Goal: Task Accomplishment & Management: Use online tool/utility

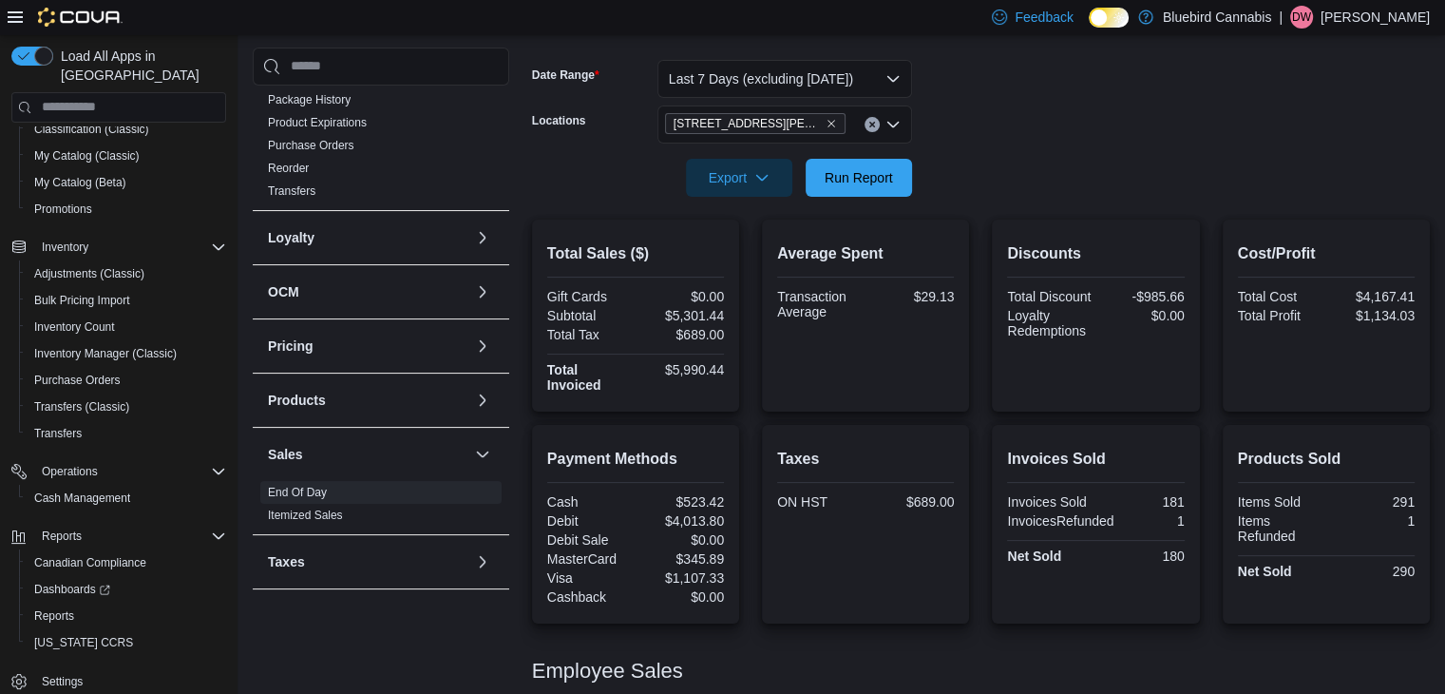
scroll to position [236, 0]
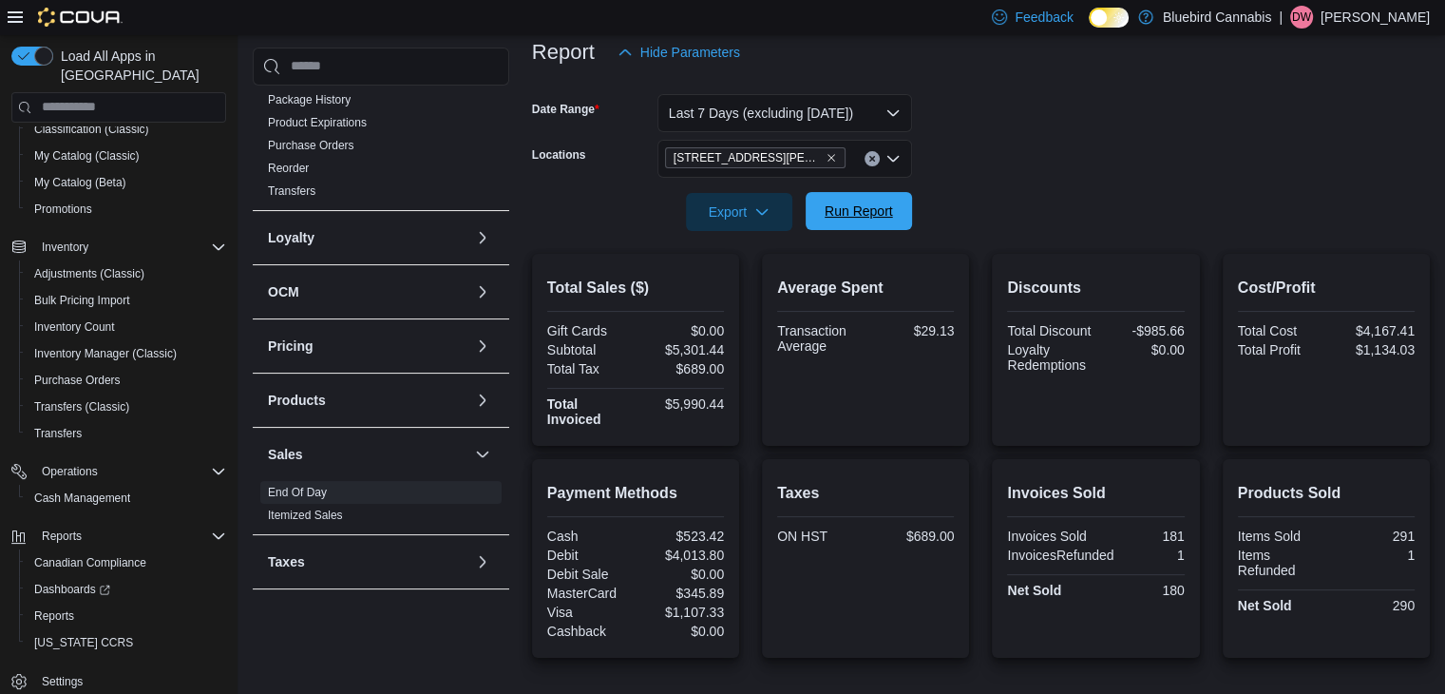
click at [848, 226] on span "Run Report" at bounding box center [859, 211] width 84 height 38
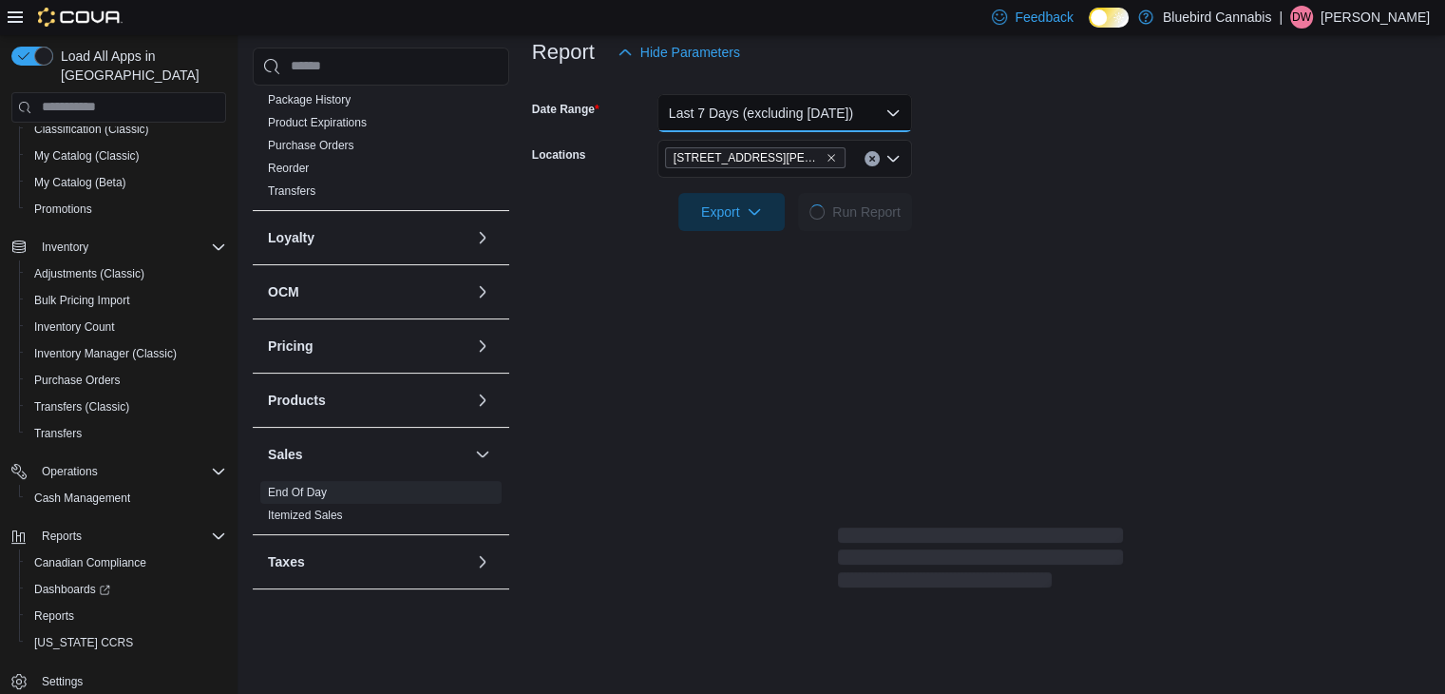
click at [784, 128] on button "Last 7 Days (excluding [DATE])" at bounding box center [784, 113] width 255 height 38
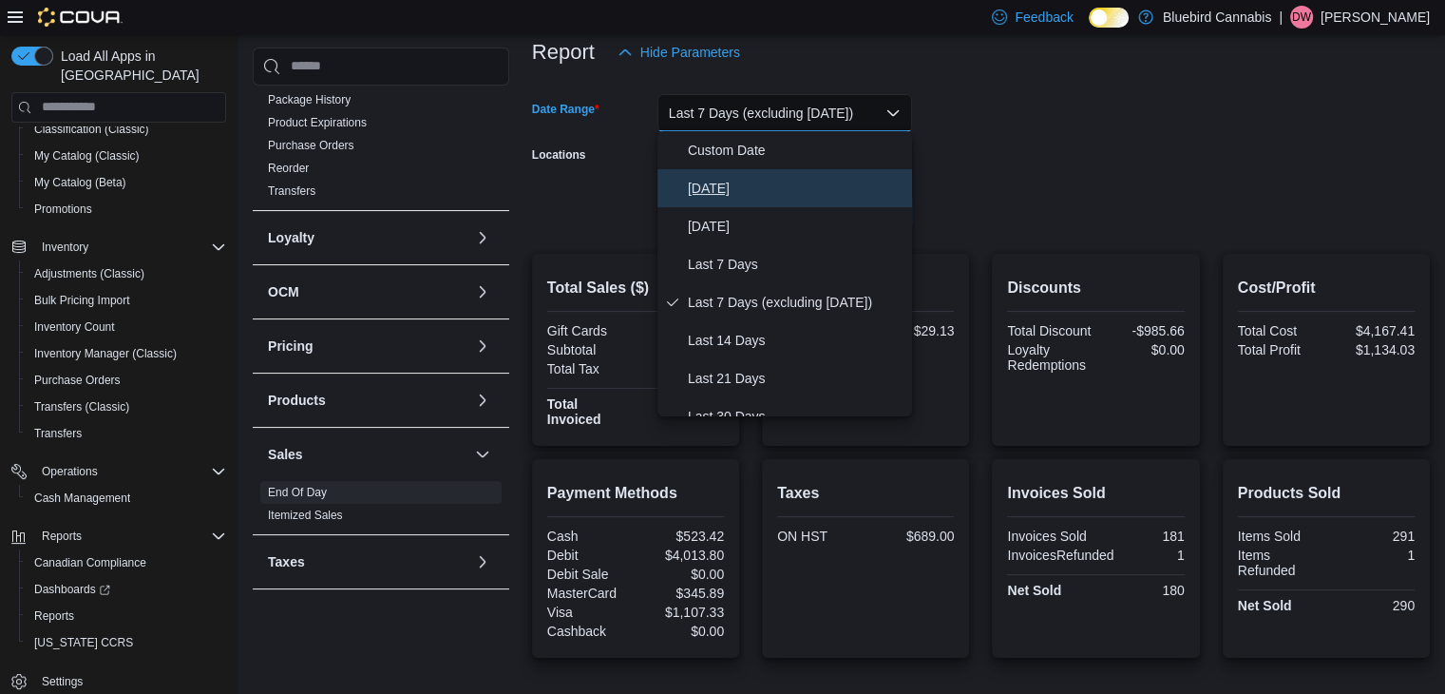
click at [715, 187] on span "[DATE]" at bounding box center [796, 188] width 217 height 23
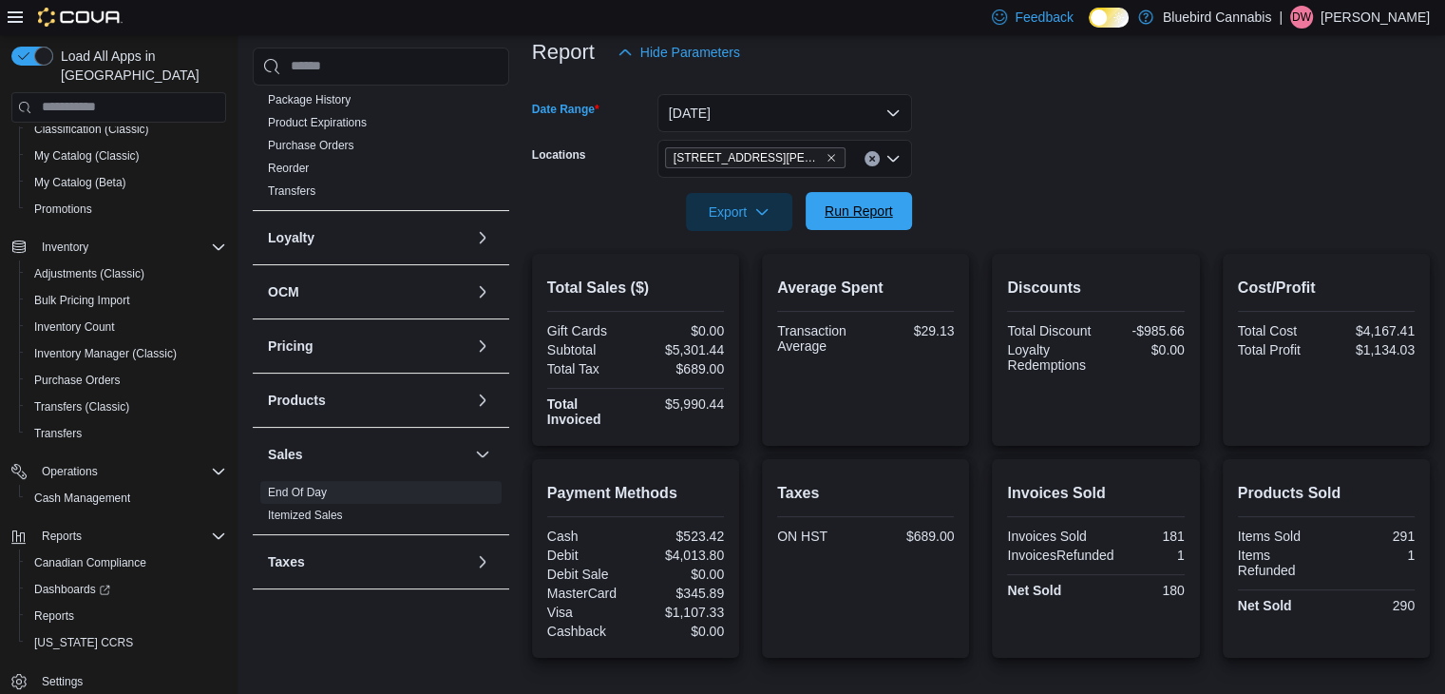
click at [872, 219] on span "Run Report" at bounding box center [859, 210] width 68 height 19
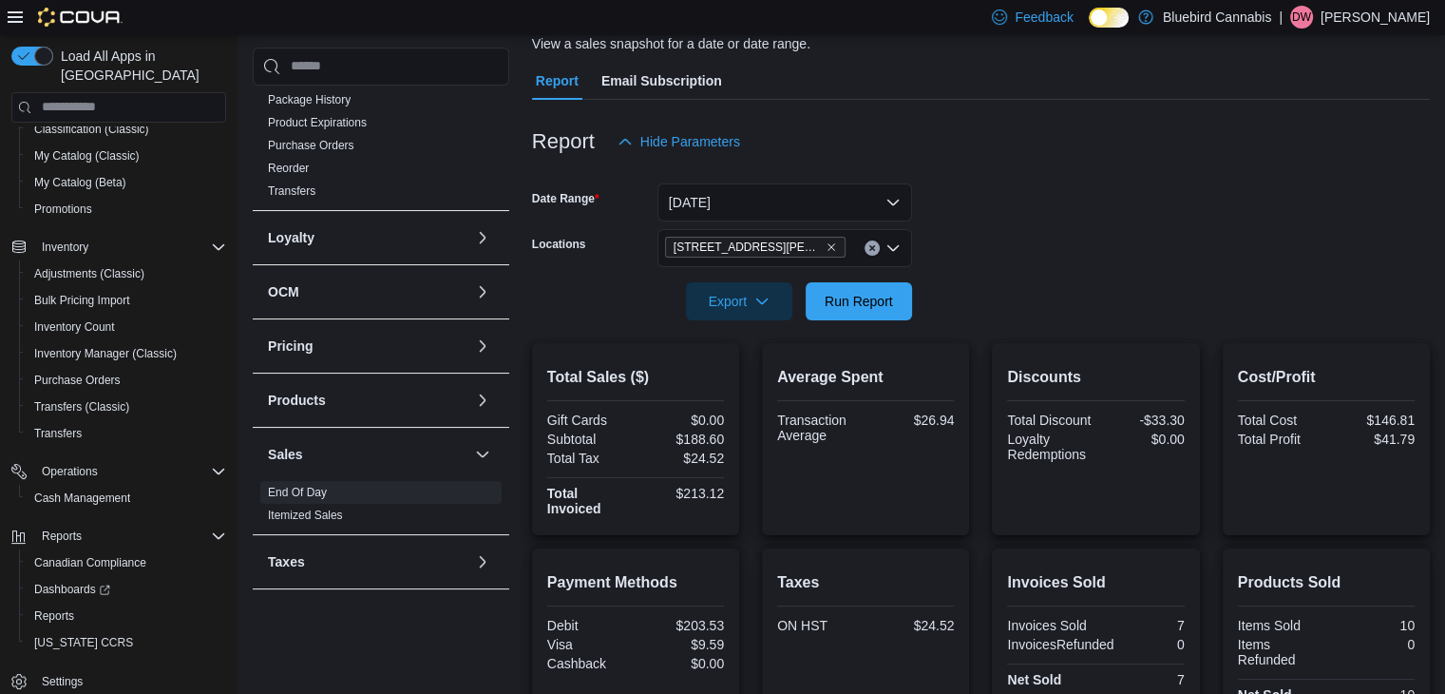
scroll to position [141, 0]
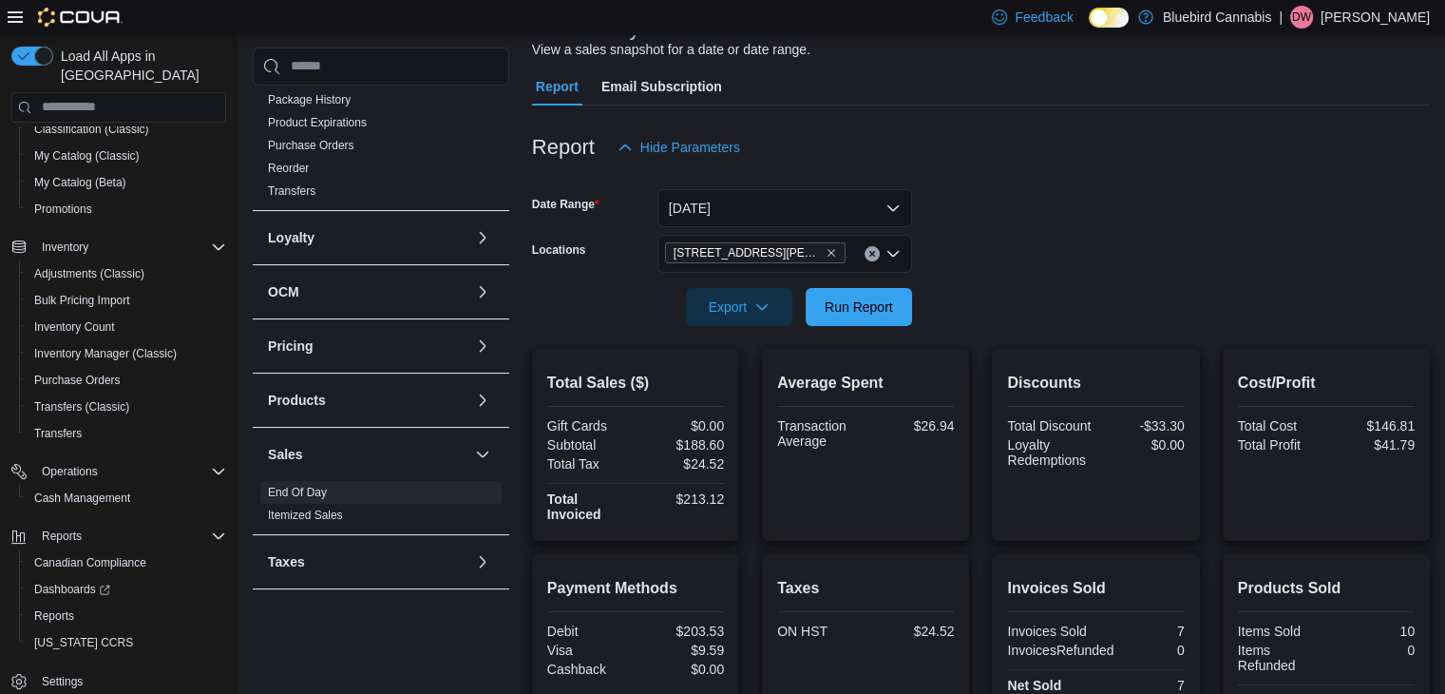
click at [703, 228] on form "Date Range [DATE] Locations [STREET_ADDRESS][PERSON_NAME] Export Run Report" at bounding box center [981, 246] width 898 height 160
click at [705, 222] on button "[DATE]" at bounding box center [784, 208] width 255 height 38
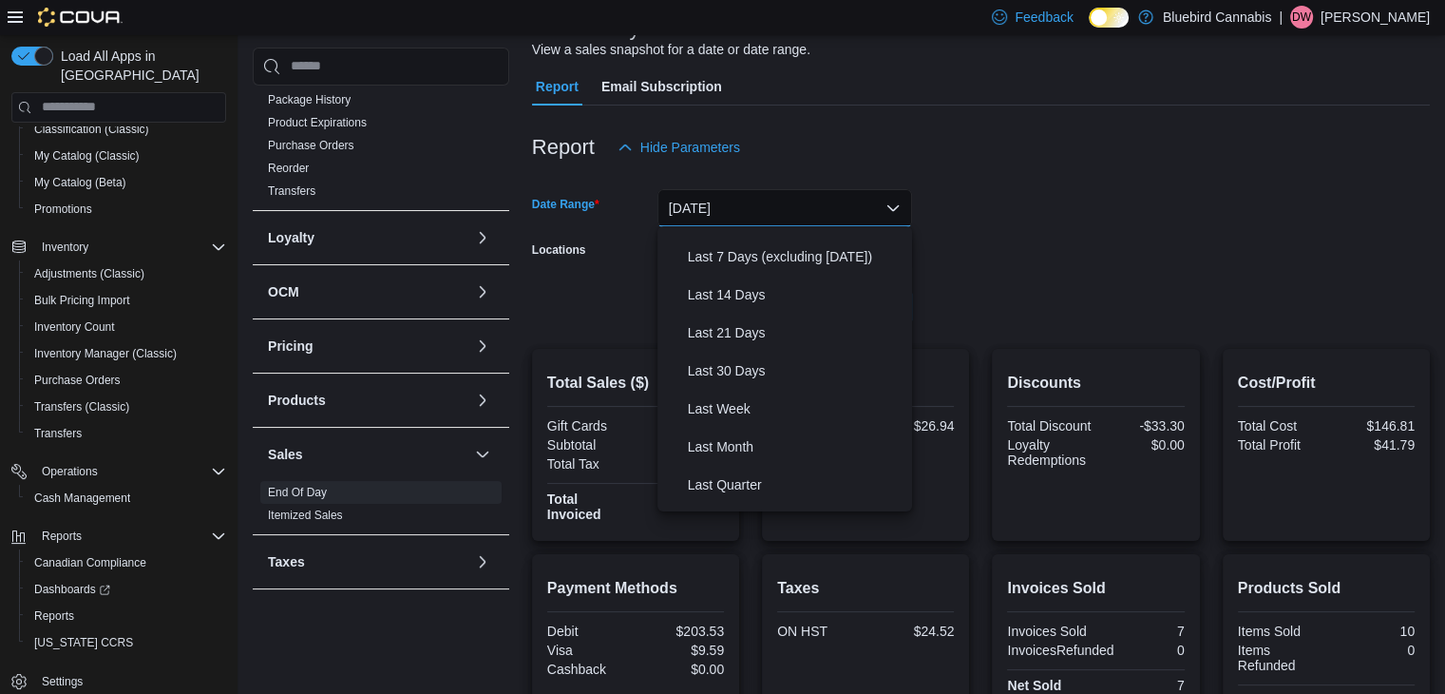
scroll to position [0, 0]
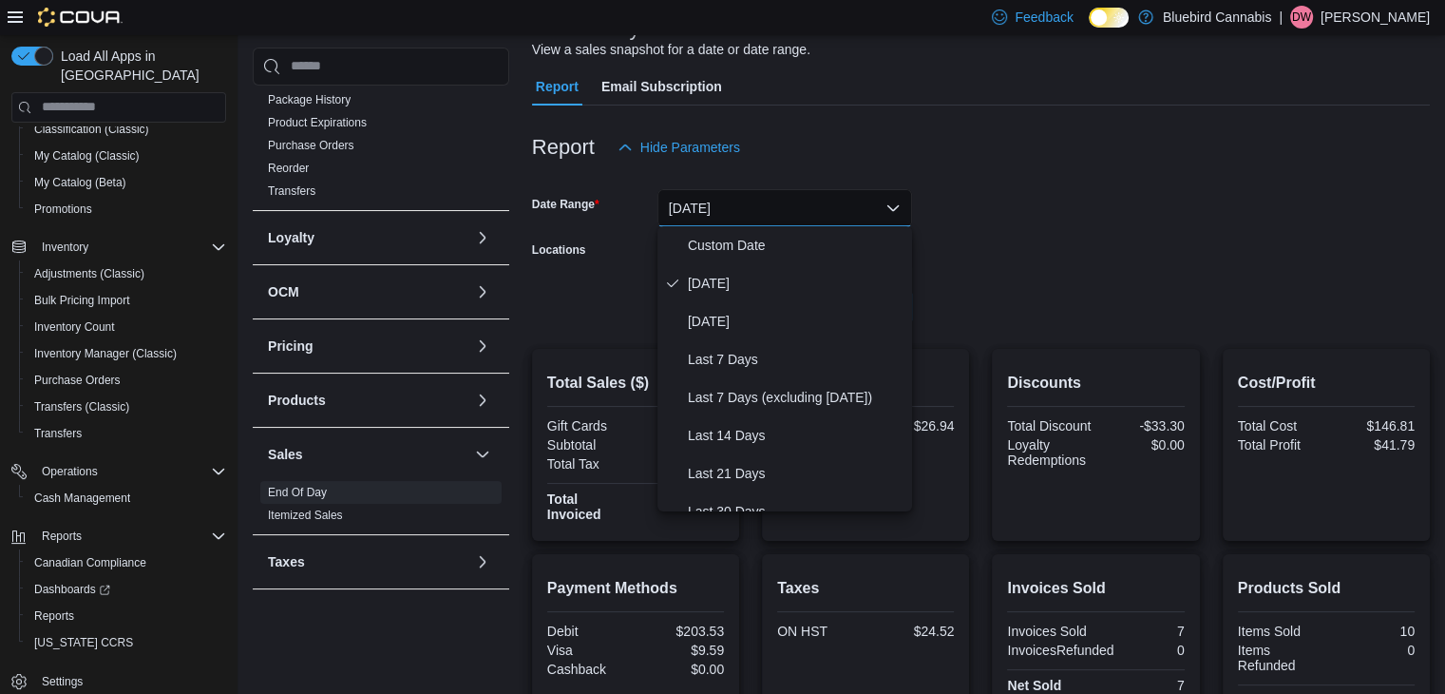
click at [1018, 201] on form "Date Range [DATE] Locations [STREET_ADDRESS][PERSON_NAME] Export Run Report" at bounding box center [981, 246] width 898 height 160
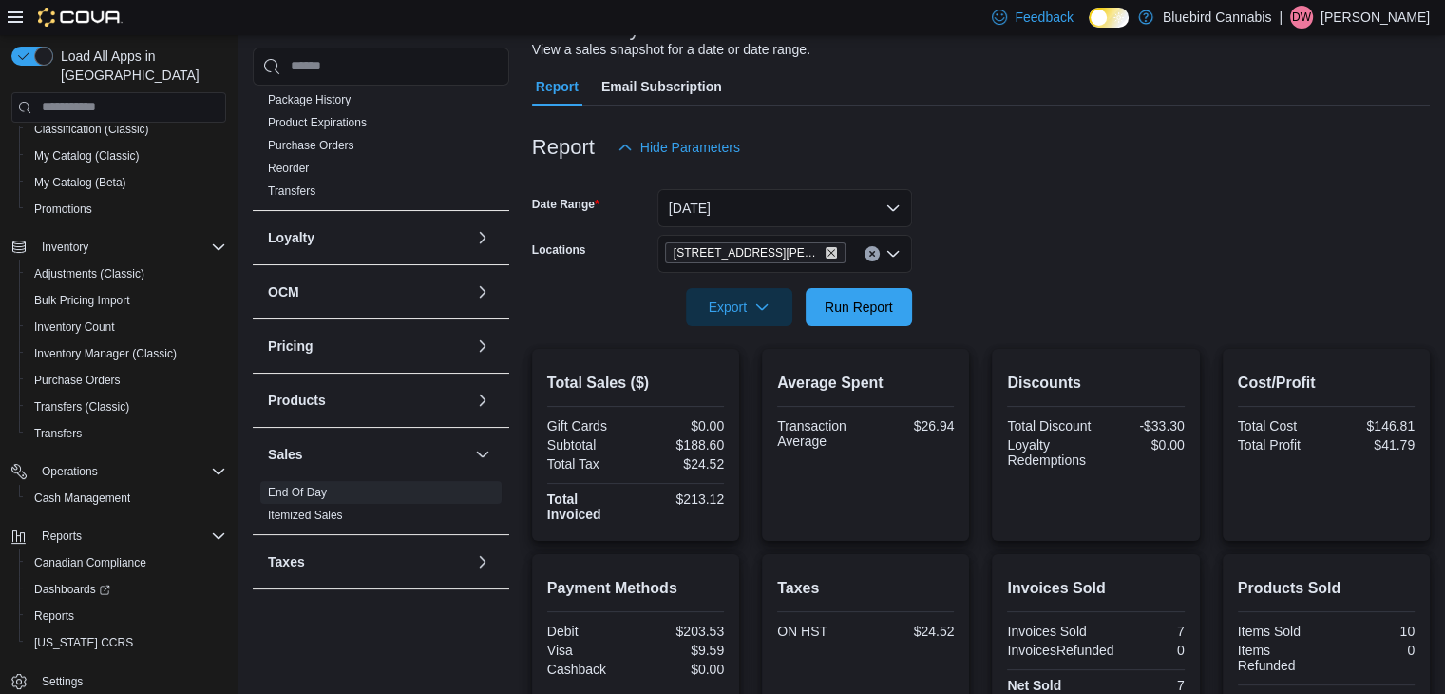
click at [828, 251] on icon "Remove 1356 Clyde Ave. from selection in this group" at bounding box center [832, 253] width 8 height 8
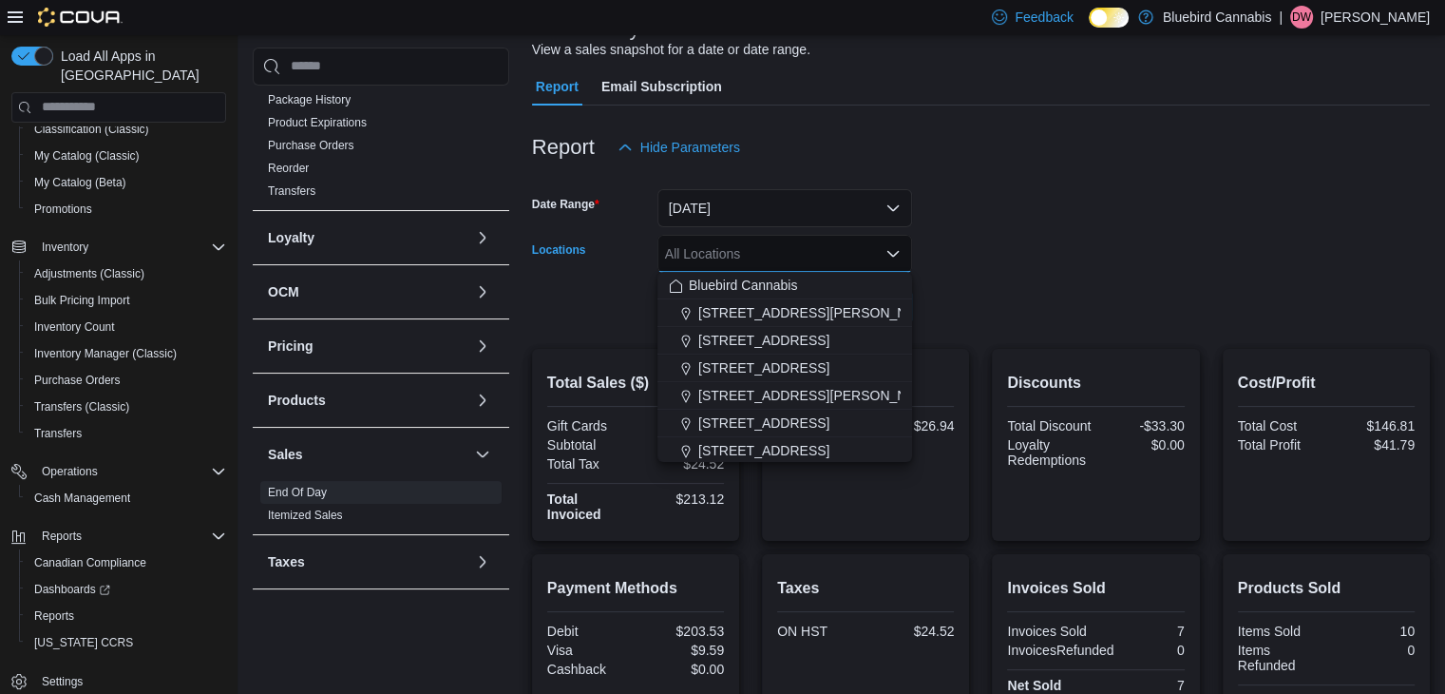
click at [742, 251] on div "All Locations Combo box. Selected. Combo box input. All Locations. Type some te…" at bounding box center [784, 254] width 255 height 38
click at [612, 304] on div "Export Run Report" at bounding box center [722, 307] width 380 height 38
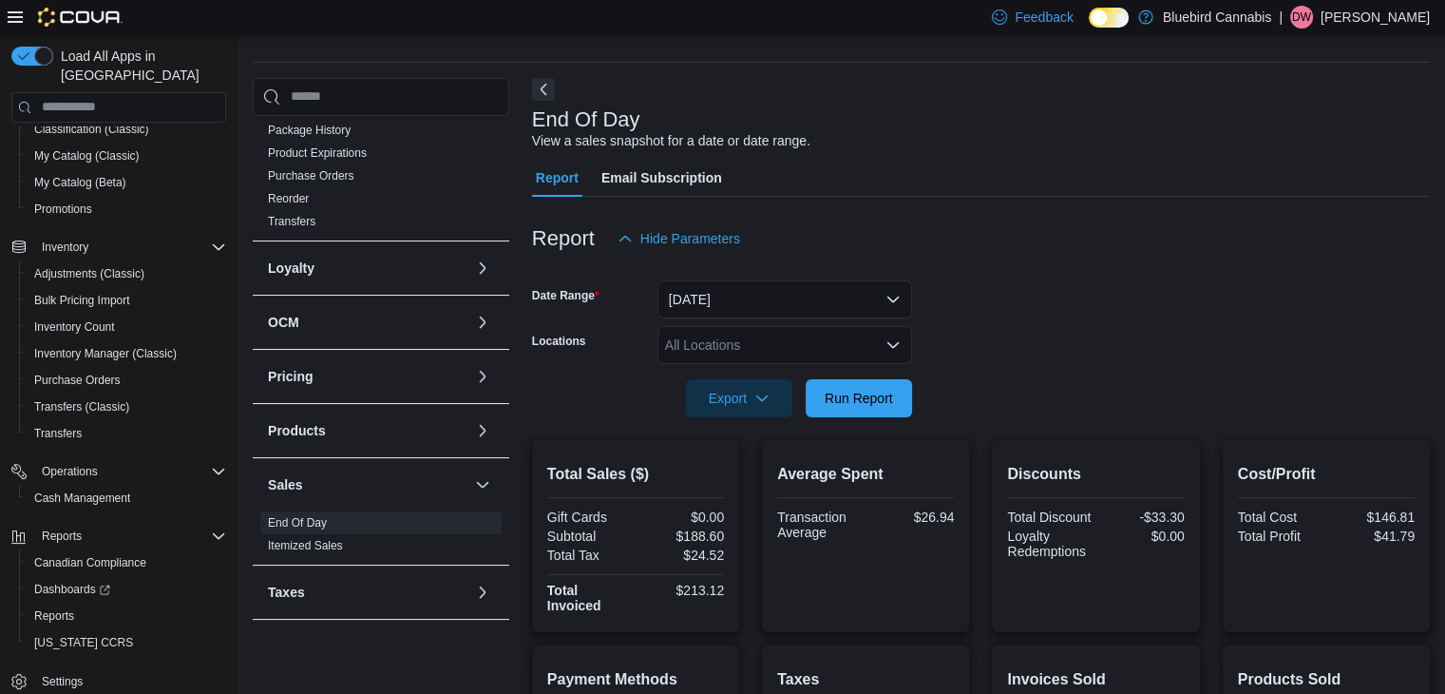
scroll to position [47, 0]
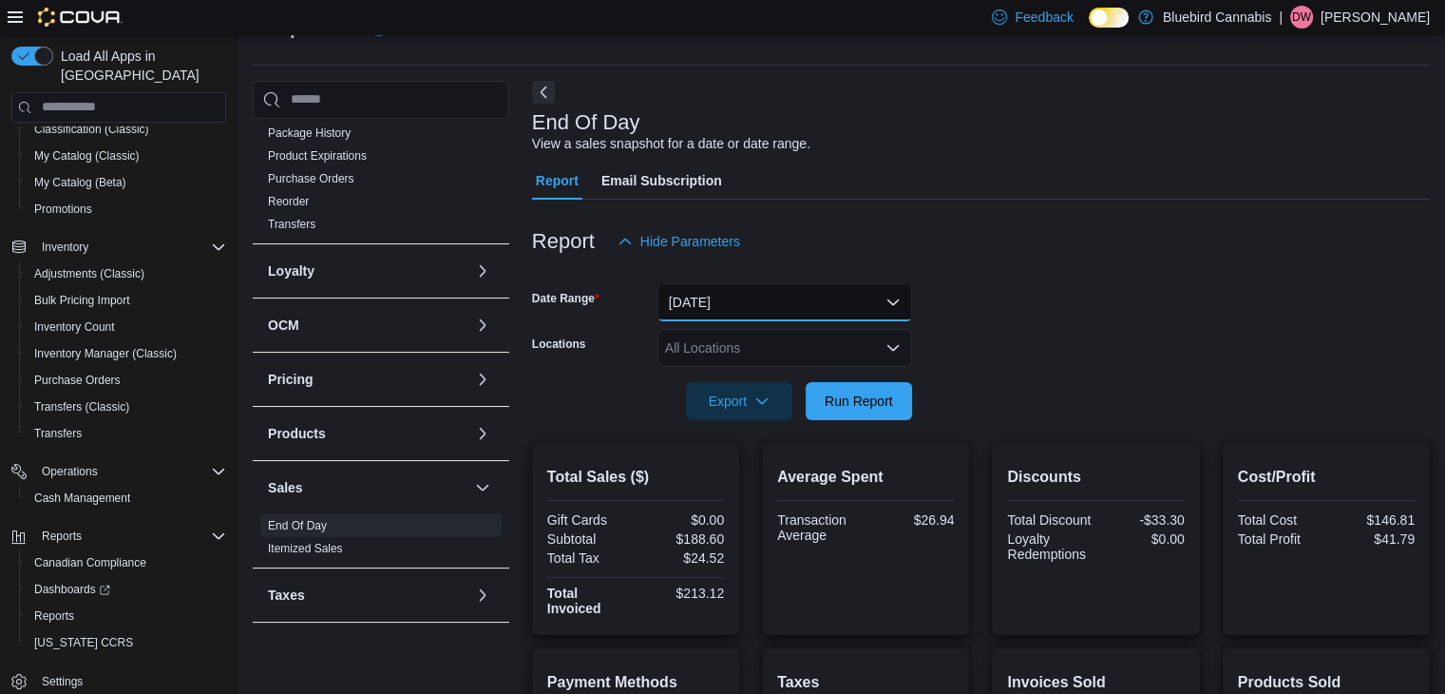
click at [717, 298] on button "[DATE]" at bounding box center [784, 302] width 255 height 38
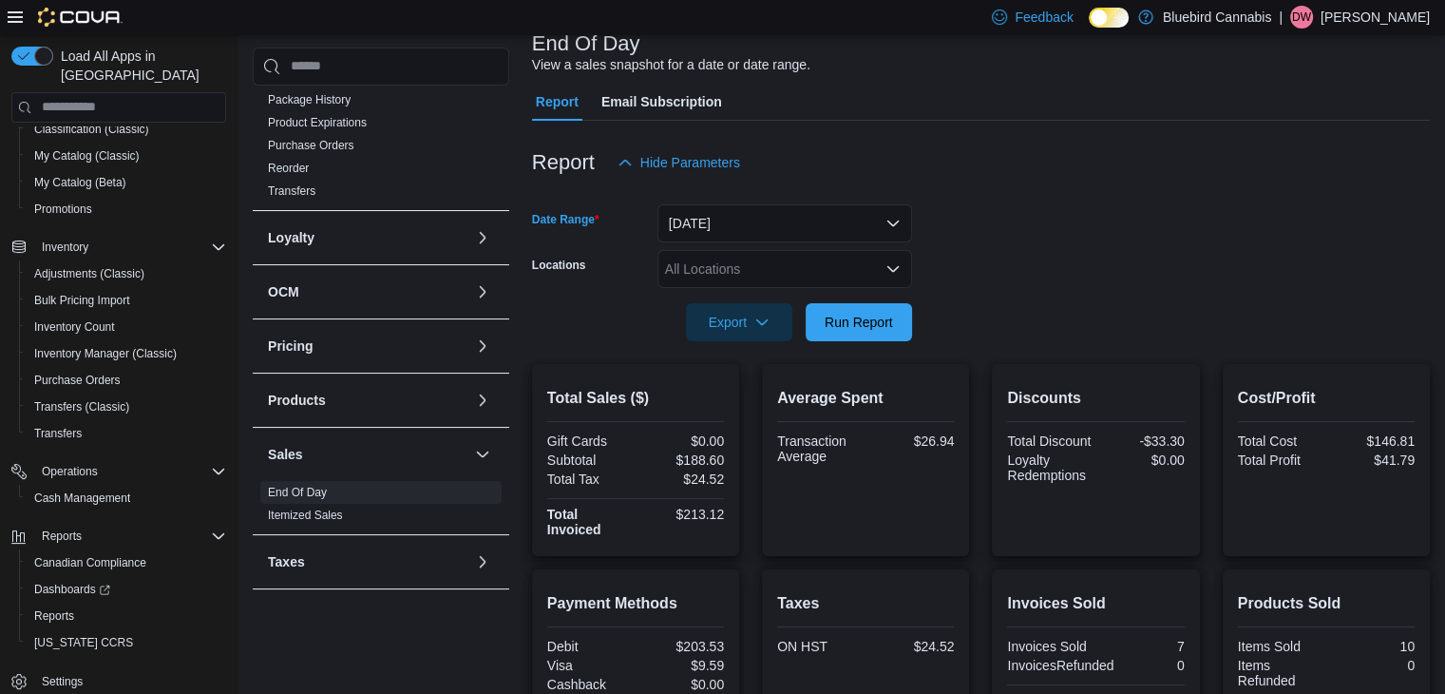
drag, startPoint x: 1052, startPoint y: 345, endPoint x: 882, endPoint y: 267, distance: 187.1
click at [882, 267] on div "All Locations" at bounding box center [784, 269] width 255 height 38
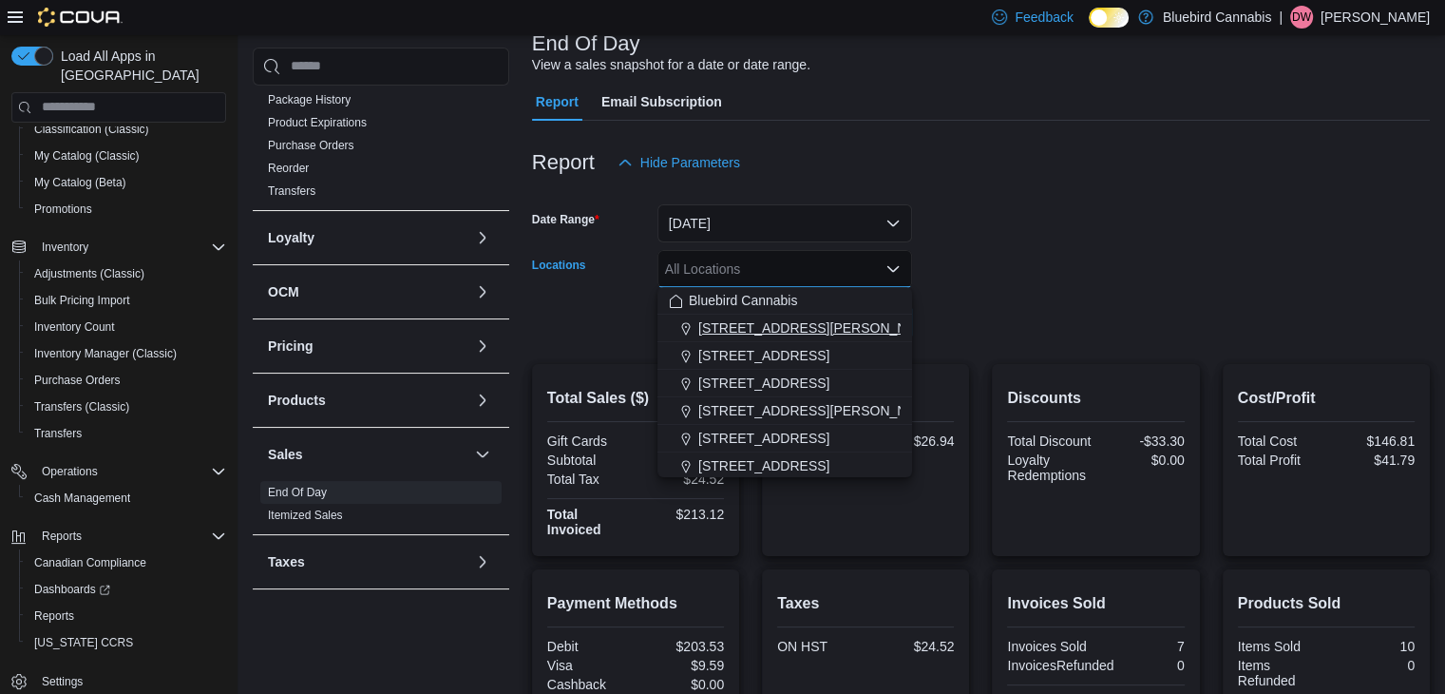
click at [726, 324] on span "[STREET_ADDRESS][PERSON_NAME]" at bounding box center [818, 327] width 241 height 19
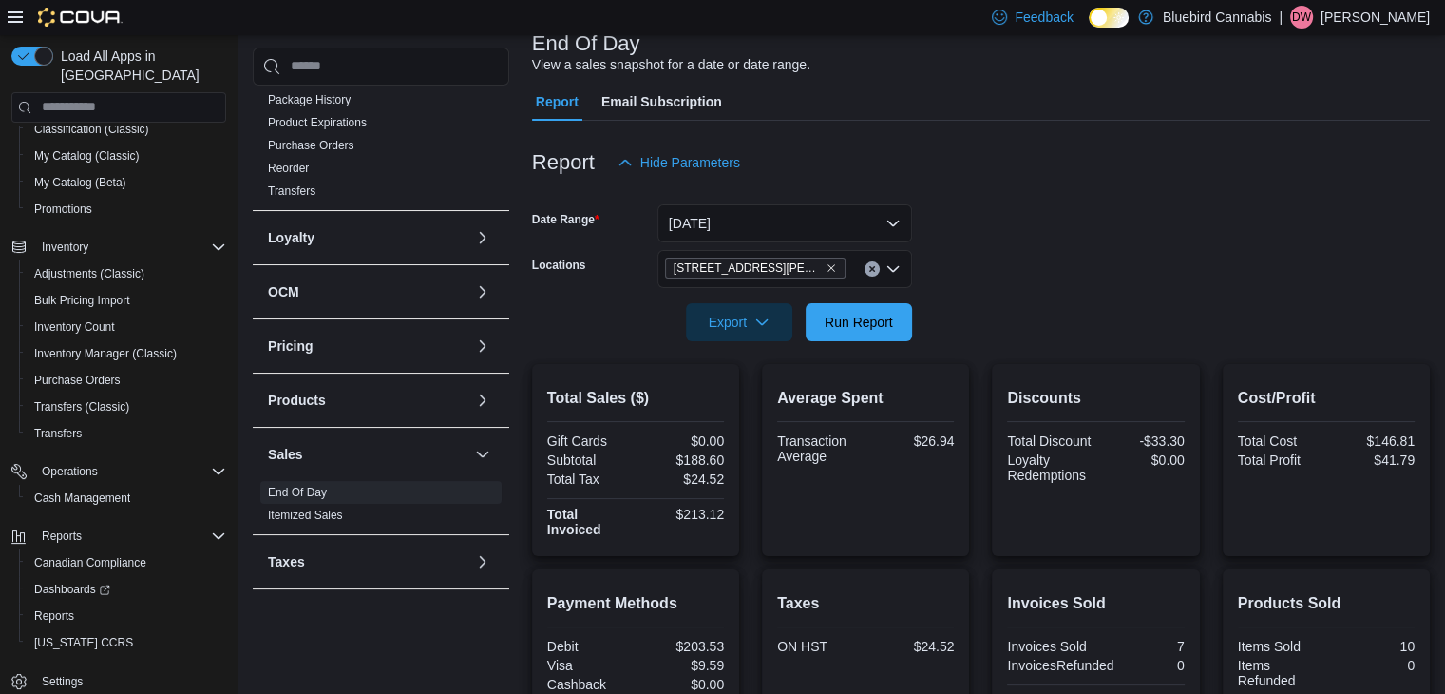
click at [1041, 282] on form "Date Range [DATE] Locations [STREET_ADDRESS][PERSON_NAME] Export Run Report" at bounding box center [981, 261] width 898 height 160
click at [844, 312] on span "Run Report" at bounding box center [859, 321] width 68 height 19
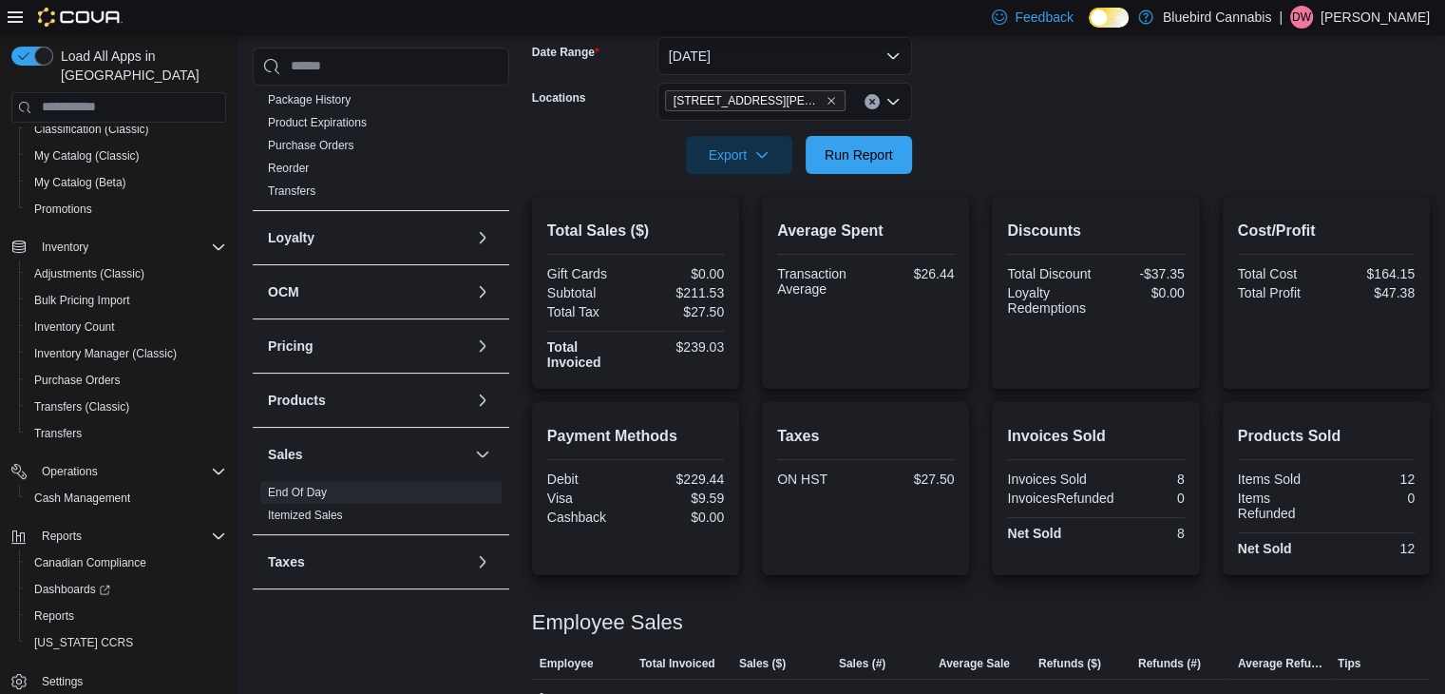
scroll to position [332, 0]
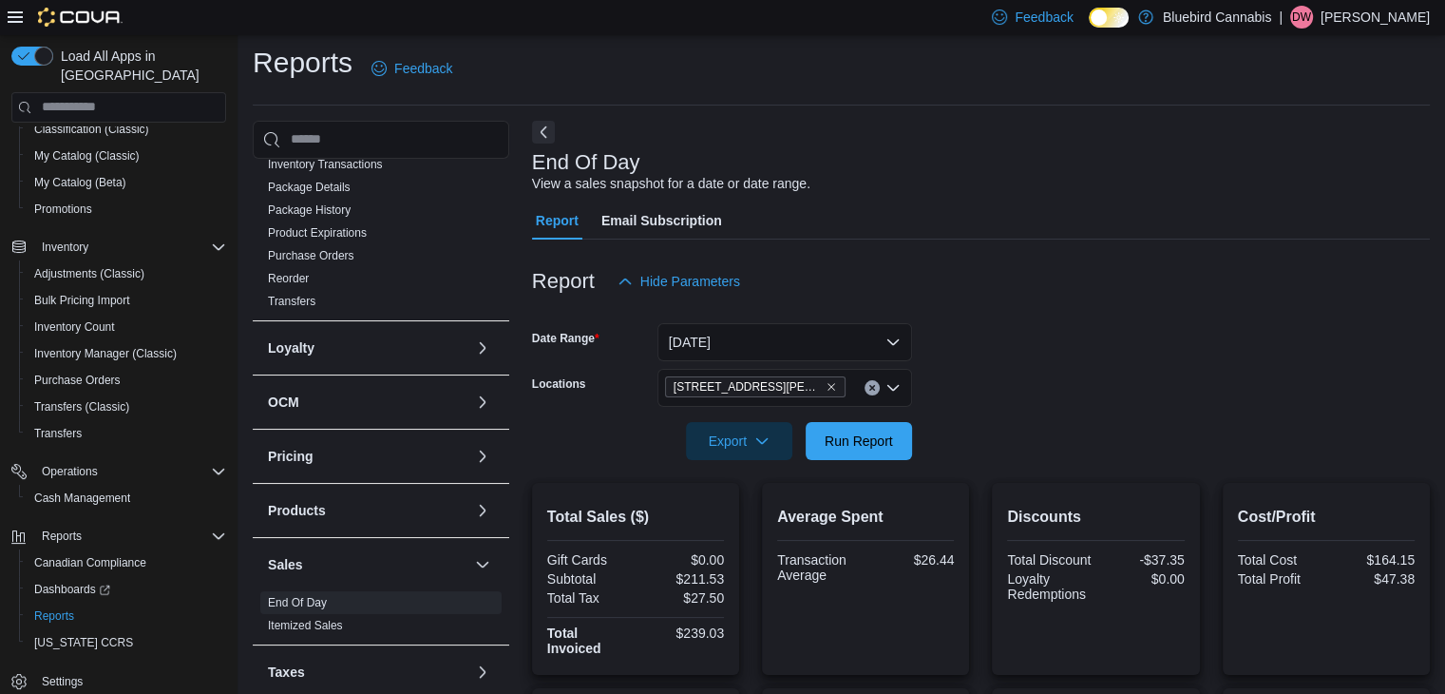
scroll to position [445, 0]
click at [867, 441] on span "Run Report" at bounding box center [859, 439] width 68 height 19
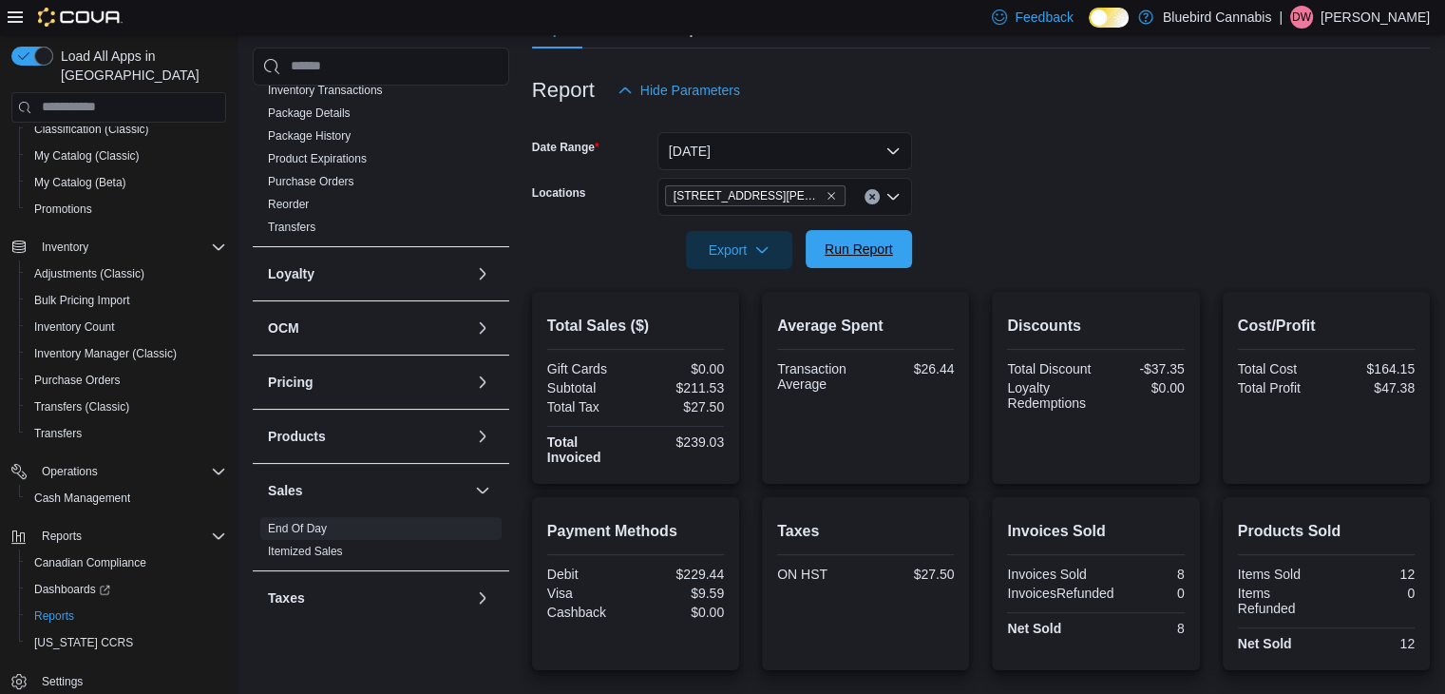
scroll to position [198, 0]
click at [865, 222] on div at bounding box center [981, 223] width 898 height 15
click at [866, 237] on span "Run Report" at bounding box center [859, 249] width 84 height 38
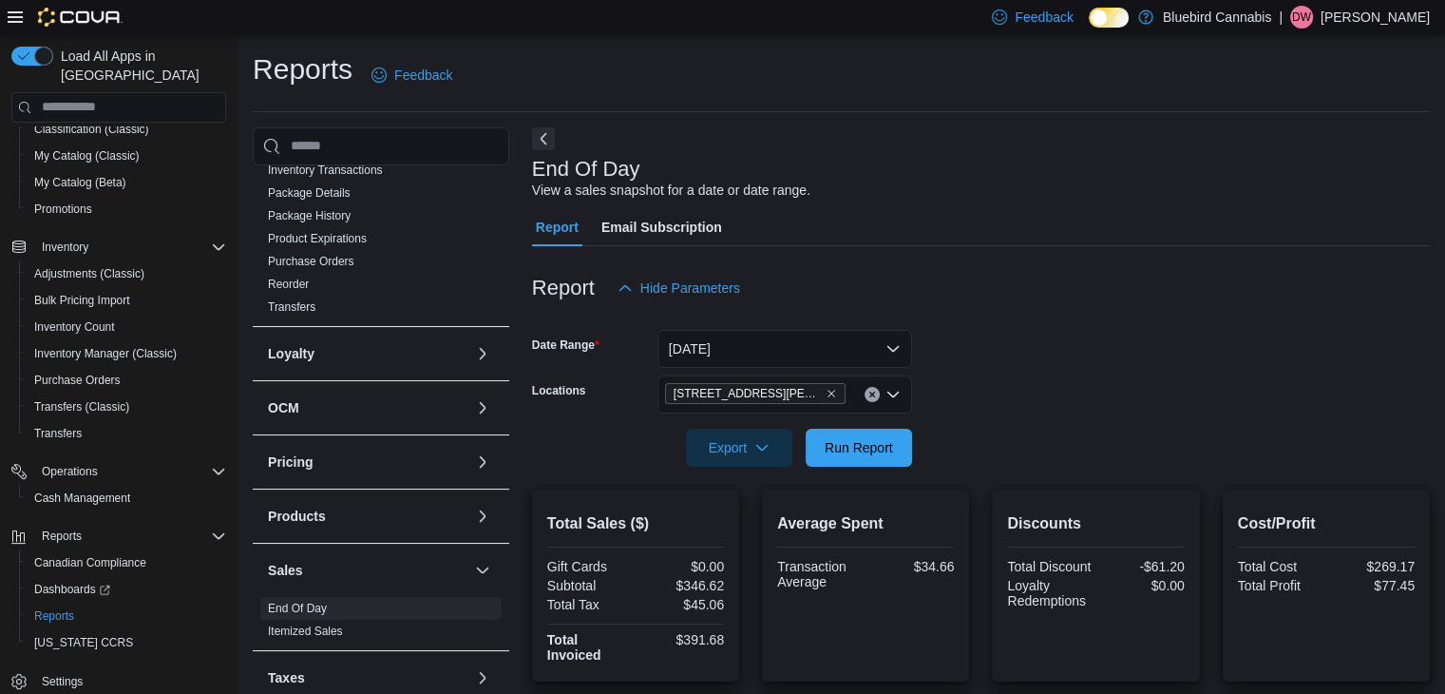
scroll to position [332, 0]
